Goal: Task Accomplishment & Management: Manage account settings

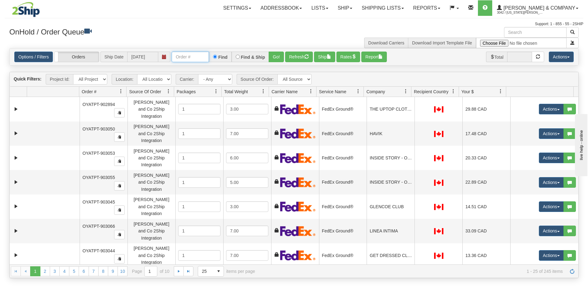
click at [197, 58] on input "text" at bounding box center [190, 57] width 37 height 11
type input "903676"
click at [272, 54] on button "Go!" at bounding box center [276, 57] width 15 height 11
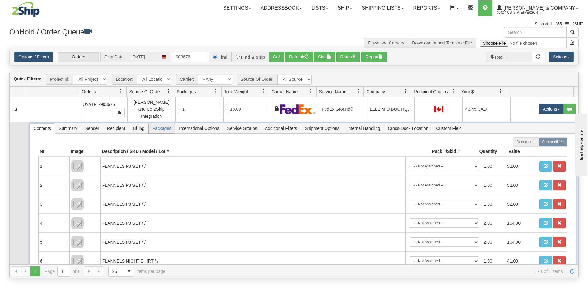
click at [161, 127] on span "Packages" at bounding box center [162, 128] width 26 height 10
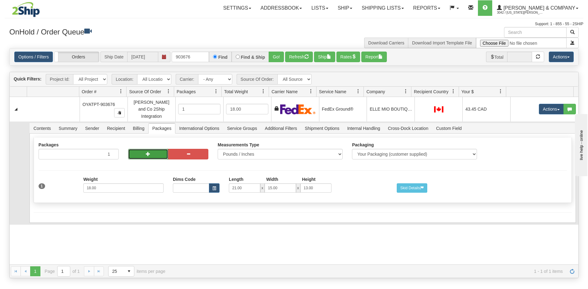
click at [140, 150] on button "button" at bounding box center [148, 154] width 40 height 11
radio input "true"
type input "2"
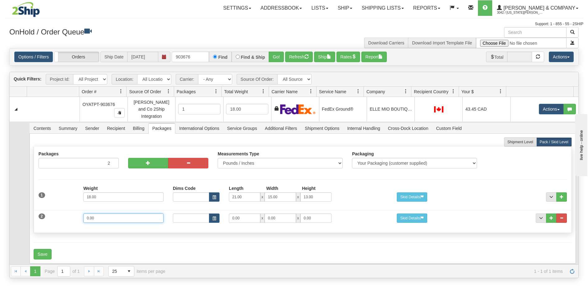
drag, startPoint x: 123, startPoint y: 213, endPoint x: 48, endPoint y: 213, distance: 75.5
click at [48, 213] on div "2 Weight 0.00 Dims Code Length Width Height 0.00 x 0.00 x" at bounding box center [302, 217] width 537 height 21
type input "11"
drag, startPoint x: 243, startPoint y: 214, endPoint x: 223, endPoint y: 214, distance: 20.5
click at [224, 214] on div "0.00 x 0.00 x 0.00" at bounding box center [280, 218] width 112 height 9
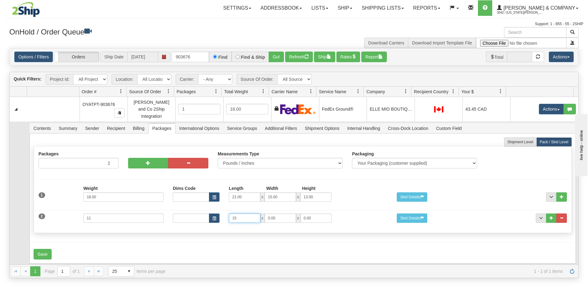
type input "15"
type input "7"
click at [48, 249] on button "Save" at bounding box center [43, 254] width 18 height 11
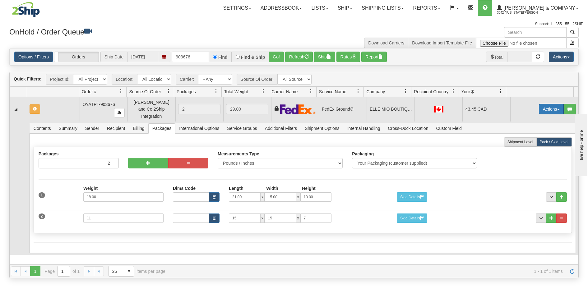
click at [540, 108] on button "Actions" at bounding box center [551, 109] width 25 height 11
click at [528, 127] on span "Refresh Rates" at bounding box center [536, 129] width 32 height 5
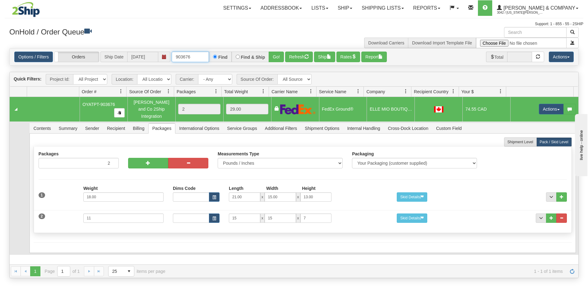
click at [195, 55] on input "903676" at bounding box center [190, 57] width 37 height 11
type input "903646"
click at [274, 55] on button "Go!" at bounding box center [276, 57] width 15 height 11
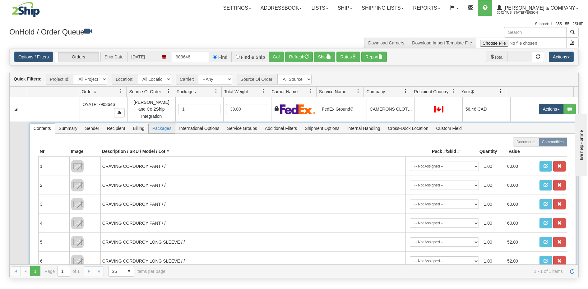
click at [151, 125] on span "Packages" at bounding box center [162, 128] width 26 height 10
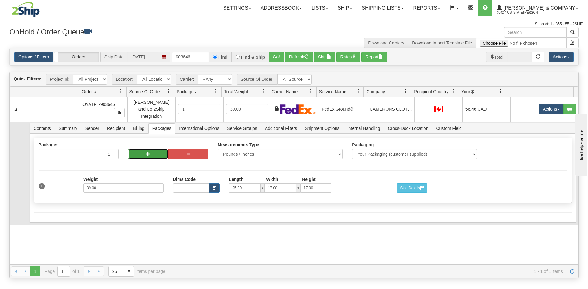
click at [155, 149] on button "button" at bounding box center [148, 154] width 40 height 11
radio input "true"
type input "2"
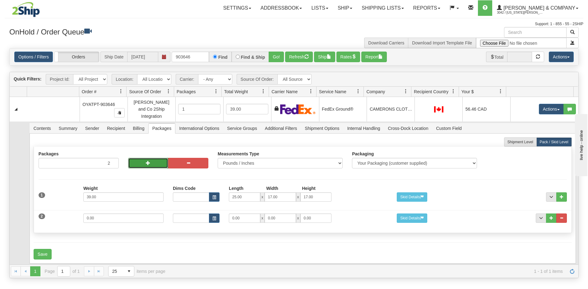
click at [144, 159] on button "button" at bounding box center [148, 163] width 40 height 11
type input "3"
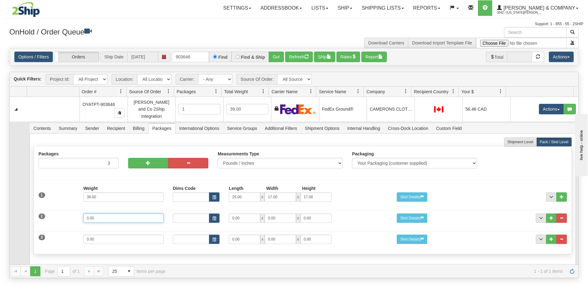
drag, startPoint x: 122, startPoint y: 214, endPoint x: 47, endPoint y: 204, distance: 75.6
click at [47, 207] on div "2 Weight 0.00 Dims Code Length Width Height 0.00 x 0.00 x" at bounding box center [302, 217] width 537 height 21
type input "13"
type input "15"
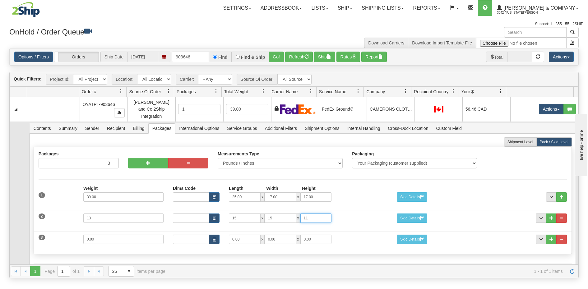
type input "11"
drag, startPoint x: 105, startPoint y: 238, endPoint x: 75, endPoint y: 233, distance: 29.8
click at [75, 233] on div "3 Weight 0.00 Dims Code Length Width Height 0.00 x 0.00 x" at bounding box center [302, 238] width 537 height 21
type input "3"
type input "14"
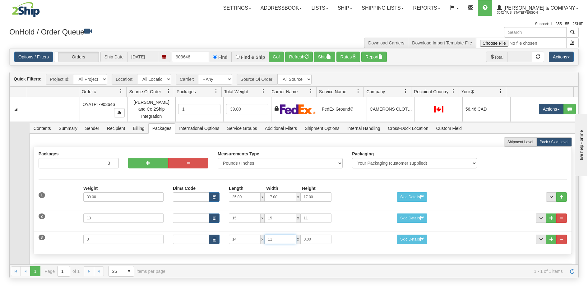
type input "11"
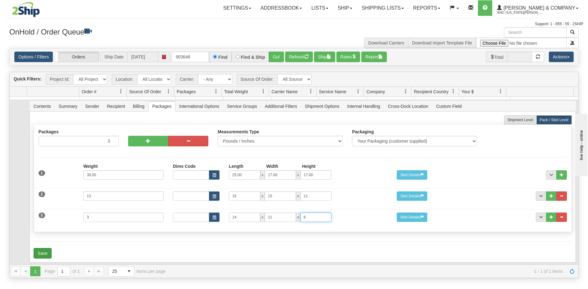
type input "6"
click at [40, 249] on button "Save" at bounding box center [43, 253] width 18 height 11
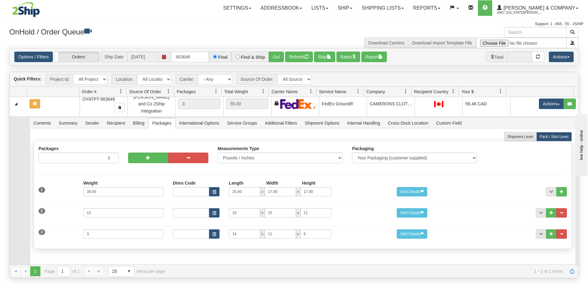
scroll to position [0, 0]
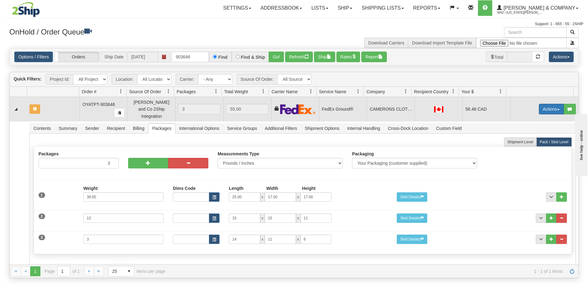
click at [549, 107] on button "Actions" at bounding box center [551, 109] width 25 height 11
click at [539, 127] on span "Refresh Rates" at bounding box center [536, 129] width 32 height 5
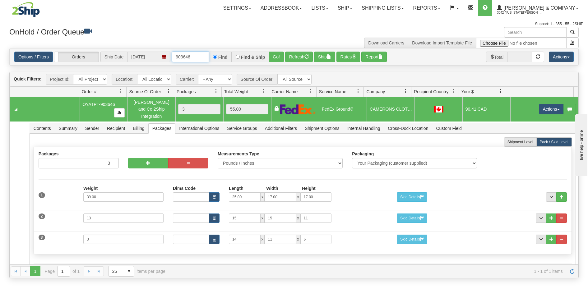
drag, startPoint x: 198, startPoint y: 59, endPoint x: 186, endPoint y: 59, distance: 12.4
click at [186, 59] on input "903646" at bounding box center [190, 57] width 37 height 11
type input "903742"
click at [275, 54] on button "Go!" at bounding box center [276, 57] width 15 height 11
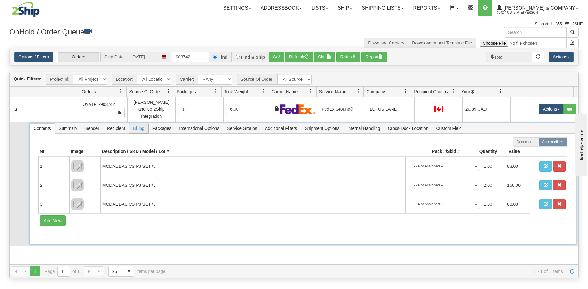
click at [135, 123] on span "Billing" at bounding box center [138, 128] width 19 height 10
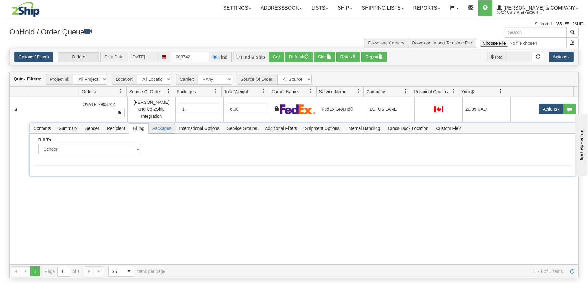
click at [160, 123] on span "Packages" at bounding box center [162, 128] width 26 height 10
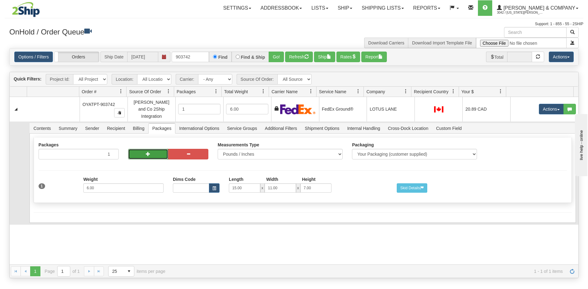
click at [135, 152] on button "button" at bounding box center [148, 154] width 40 height 11
radio input "true"
type input "2"
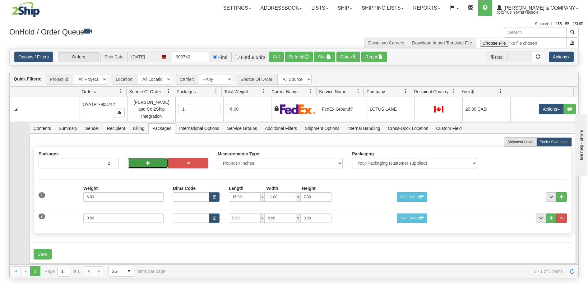
click at [139, 159] on button "button" at bounding box center [148, 163] width 40 height 11
type input "3"
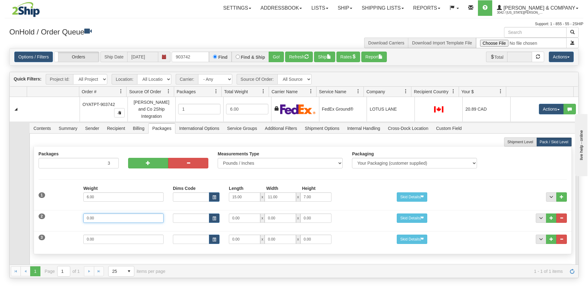
drag, startPoint x: 117, startPoint y: 214, endPoint x: 61, endPoint y: 214, distance: 55.3
click at [61, 214] on div "2 Weight 0.00 Dims Code Length Width Height 0.00 x 0.00 x" at bounding box center [302, 217] width 537 height 21
type input "4"
drag, startPoint x: 242, startPoint y: 214, endPoint x: 217, endPoint y: 214, distance: 24.6
click at [217, 214] on div "Dims Code Length Width Height 0.00 x 0.00 x 0.00" at bounding box center [280, 218] width 224 height 9
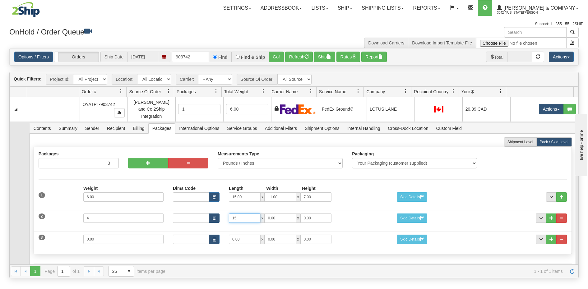
type input "15"
type input "11"
type input "7"
drag, startPoint x: 126, startPoint y: 232, endPoint x: 70, endPoint y: 229, distance: 56.3
click at [70, 229] on div "3 Weight 0.00 Dims Code Length Width Height 0.00 x 0.00 x" at bounding box center [302, 238] width 537 height 21
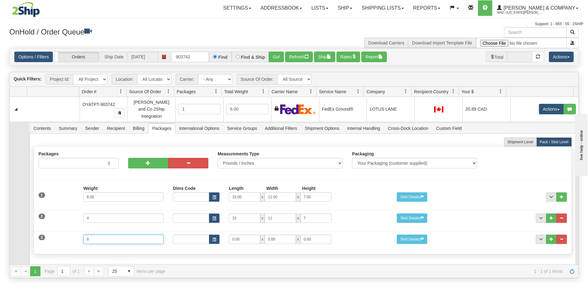
type input "8"
type input "15"
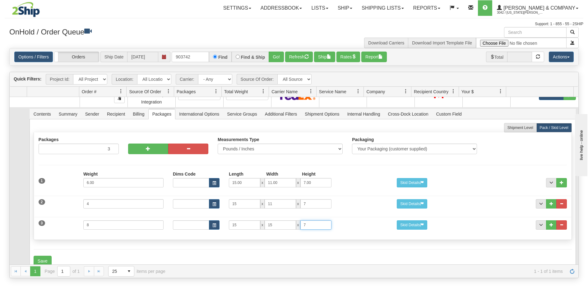
scroll to position [22, 0]
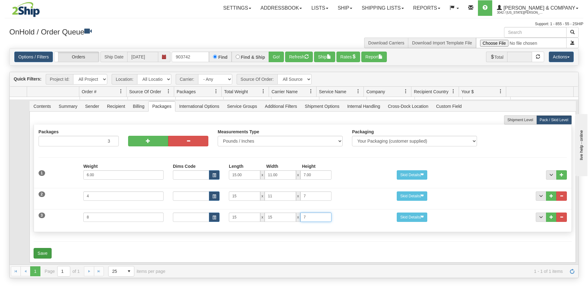
type input "7"
click at [44, 248] on button "Save" at bounding box center [43, 253] width 18 height 11
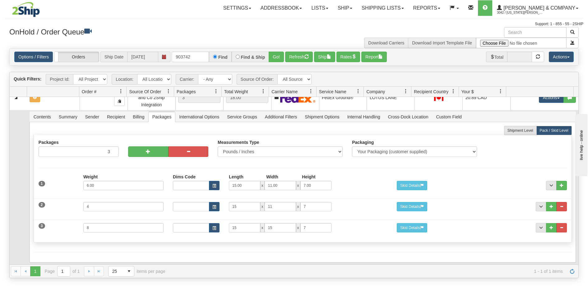
scroll to position [0, 0]
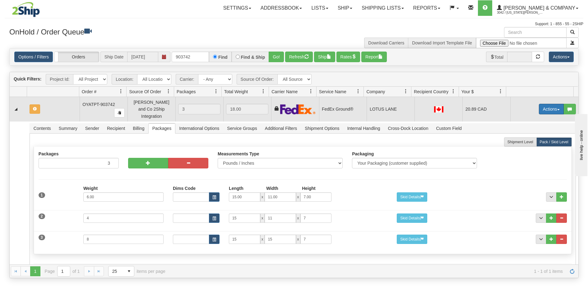
click at [543, 107] on button "Actions" at bounding box center [551, 109] width 25 height 11
click at [530, 127] on span "Refresh Rates" at bounding box center [536, 129] width 32 height 5
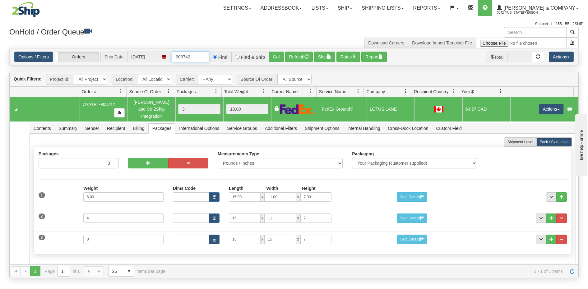
drag, startPoint x: 201, startPoint y: 61, endPoint x: 184, endPoint y: 59, distance: 17.8
click at [184, 59] on input "903742" at bounding box center [190, 57] width 37 height 11
type input "903651"
click at [278, 58] on button "Go!" at bounding box center [276, 57] width 15 height 11
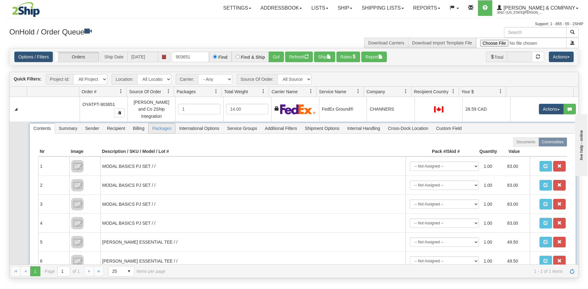
click at [163, 123] on span "Packages" at bounding box center [162, 128] width 26 height 10
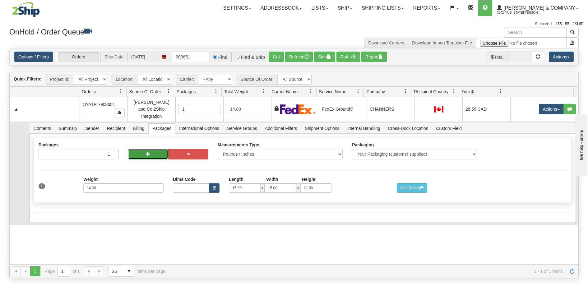
click at [146, 152] on span "button" at bounding box center [148, 154] width 4 height 4
radio input "true"
type input "2"
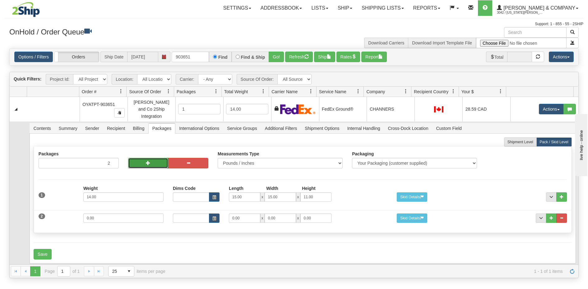
click at [149, 161] on span "button" at bounding box center [148, 163] width 4 height 4
type input "3"
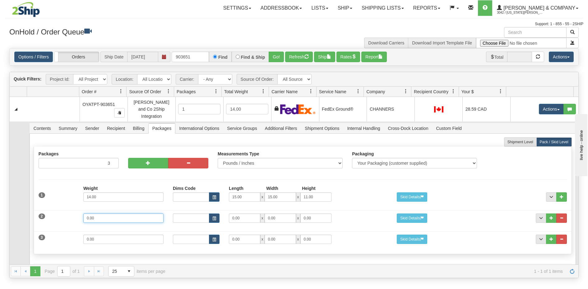
drag, startPoint x: 102, startPoint y: 214, endPoint x: 71, endPoint y: 214, distance: 30.8
click at [71, 214] on div "2 Weight 0.00 Dims Code Length Width Height 0.00 x 0.00 x" at bounding box center [302, 217] width 537 height 21
type input "2"
type input "13"
type input "10"
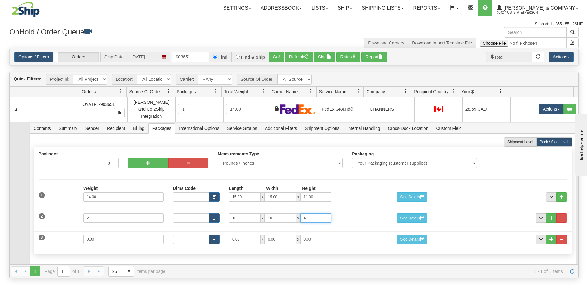
type input "4"
drag, startPoint x: 103, startPoint y: 234, endPoint x: 54, endPoint y: 228, distance: 48.8
click at [54, 228] on div "3 Weight 0.00 Dims Code Length Width Height 0.00 x 0.00 x" at bounding box center [302, 238] width 537 height 21
type input "16"
type input "15"
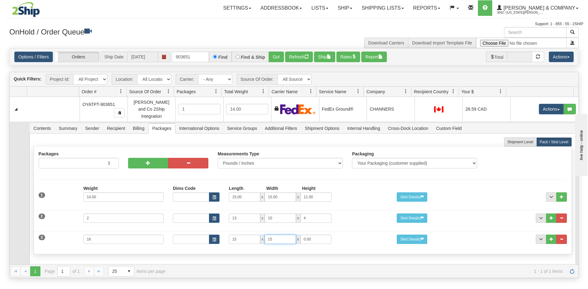
type input "15"
type input "13"
click at [56, 243] on div "3 Weight 16 Dims Code Length Width Height 15 x 15 x 13" at bounding box center [302, 238] width 537 height 21
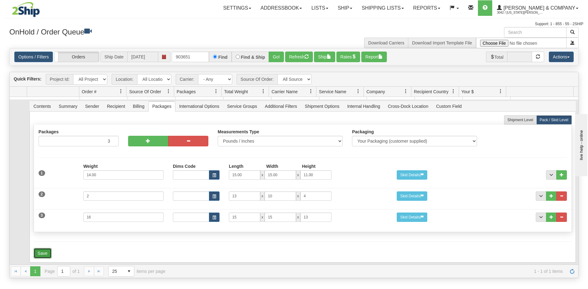
click at [43, 248] on button "Save" at bounding box center [43, 253] width 18 height 11
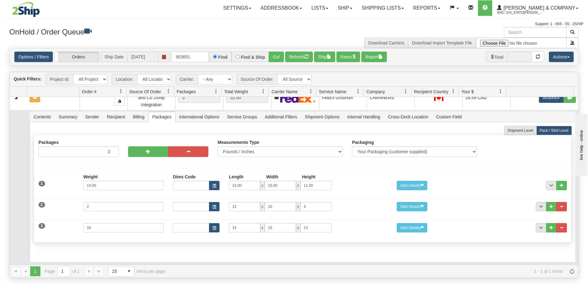
scroll to position [0, 0]
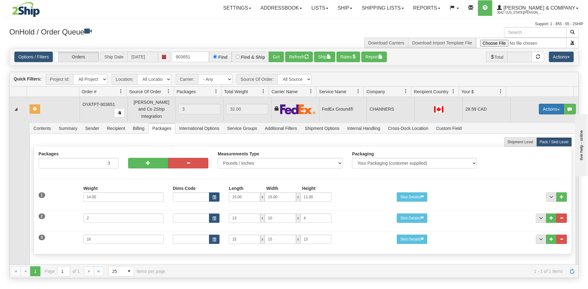
click at [549, 107] on button "Actions" at bounding box center [551, 109] width 25 height 11
click at [537, 127] on span "Refresh Rates" at bounding box center [536, 129] width 32 height 5
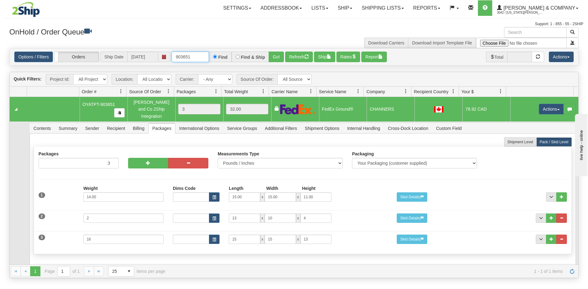
drag, startPoint x: 196, startPoint y: 58, endPoint x: 186, endPoint y: 57, distance: 10.6
click at [186, 57] on input "903651" at bounding box center [190, 57] width 37 height 11
type input "903671"
click at [273, 54] on button "Go!" at bounding box center [276, 57] width 15 height 11
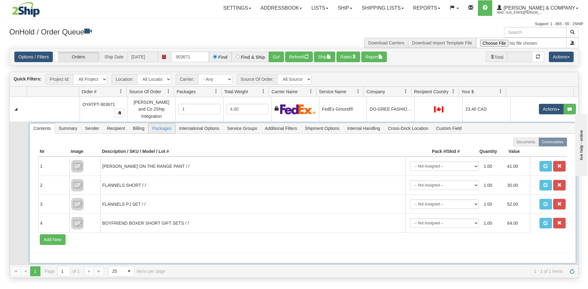
click at [161, 127] on span "Packages" at bounding box center [162, 128] width 26 height 10
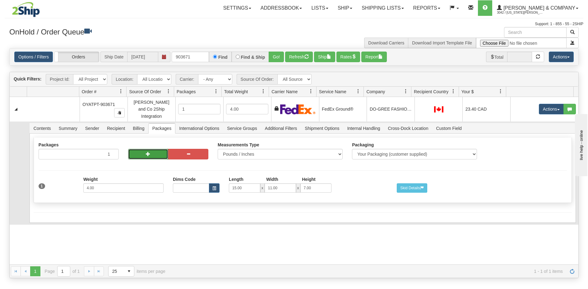
click at [155, 149] on button "button" at bounding box center [148, 154] width 40 height 11
radio input "true"
type input "2"
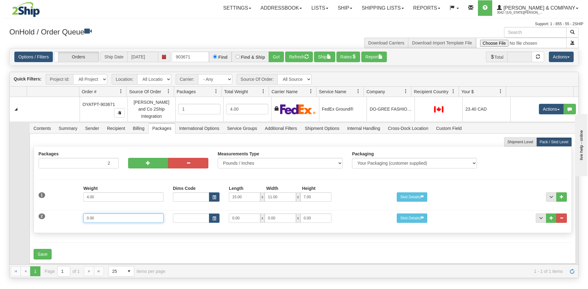
drag, startPoint x: 127, startPoint y: 214, endPoint x: 35, endPoint y: 204, distance: 92.2
click at [35, 207] on div "2 Weight 0.00 Dims Code Length Width Height 0.00 x 0.00 x" at bounding box center [302, 217] width 537 height 21
type input "4"
type input "14"
type input "11"
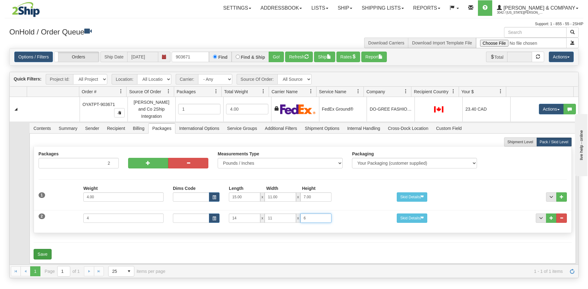
type input "6"
click at [42, 251] on button "Save" at bounding box center [43, 254] width 18 height 11
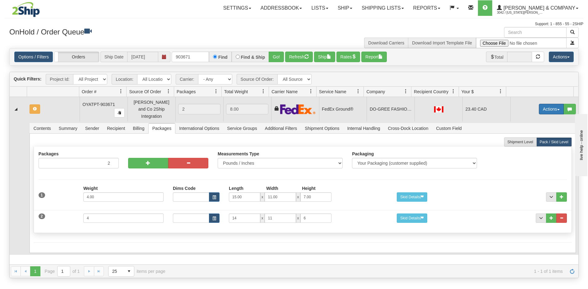
click at [543, 106] on button "Actions" at bounding box center [551, 109] width 25 height 11
click at [532, 127] on span "Refresh Rates" at bounding box center [536, 129] width 32 height 5
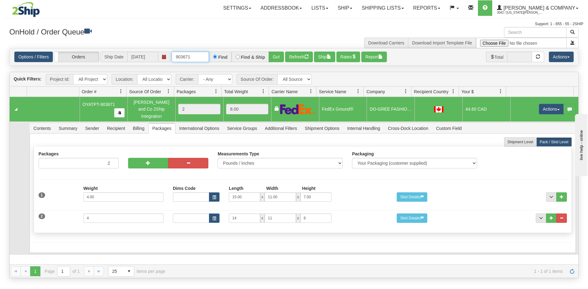
click at [191, 58] on input "903671" at bounding box center [190, 57] width 37 height 11
type input "903619"
click at [272, 57] on button "Go!" at bounding box center [276, 57] width 15 height 11
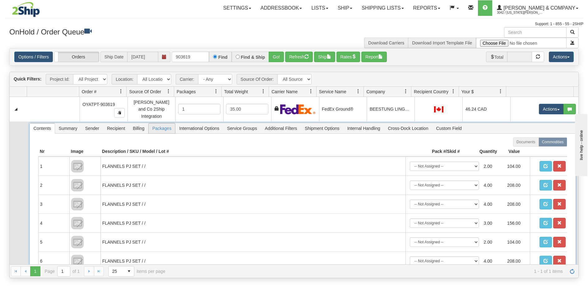
click at [161, 125] on span "Packages" at bounding box center [162, 128] width 26 height 10
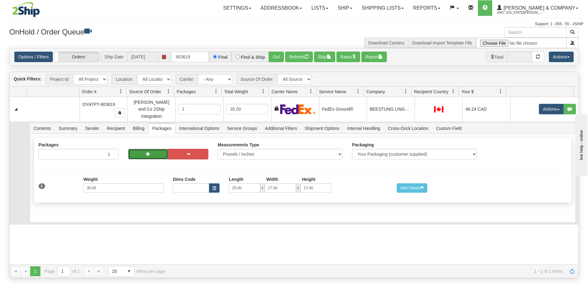
click at [149, 152] on span "button" at bounding box center [148, 154] width 4 height 4
radio input "true"
type input "2"
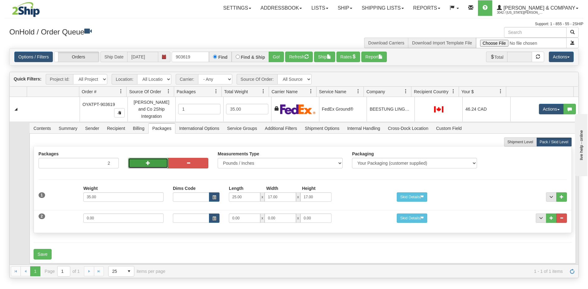
click at [149, 161] on span "button" at bounding box center [148, 163] width 4 height 4
type input "3"
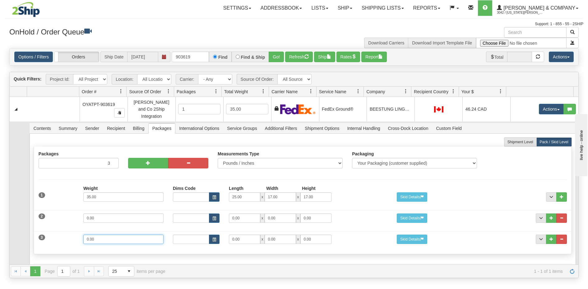
drag, startPoint x: 153, startPoint y: 237, endPoint x: 54, endPoint y: 237, distance: 98.5
click at [54, 237] on div "3 Weight 0.00 Dims Code Length Width Height 0.00 x 0.00 x" at bounding box center [302, 238] width 537 height 21
type input "10"
type input "15"
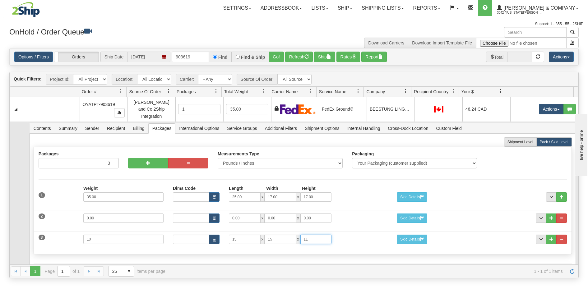
type input "11"
drag, startPoint x: 99, startPoint y: 214, endPoint x: 62, endPoint y: 206, distance: 38.4
click at [62, 207] on div "2 Weight 0.00 Dims Code Length Width Height 0.00 x 0.00 x" at bounding box center [302, 217] width 537 height 21
type input "12"
type input "15"
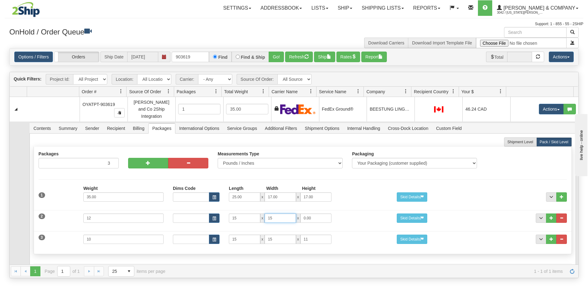
type input "15"
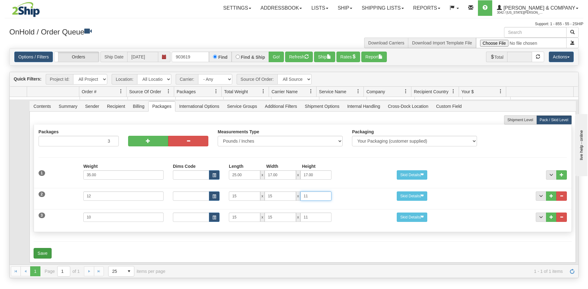
type input "11"
click at [46, 248] on button "Save" at bounding box center [43, 253] width 18 height 11
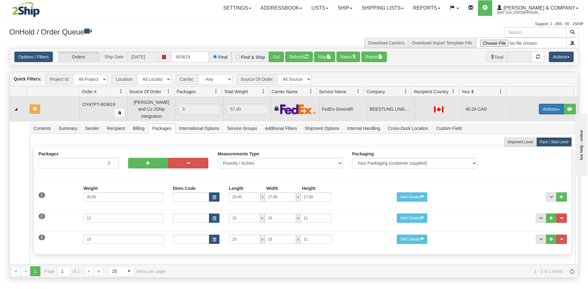
click at [543, 107] on button "Actions" at bounding box center [551, 109] width 25 height 11
click at [535, 127] on span "Refresh Rates" at bounding box center [536, 129] width 32 height 5
